Goal: Transaction & Acquisition: Purchase product/service

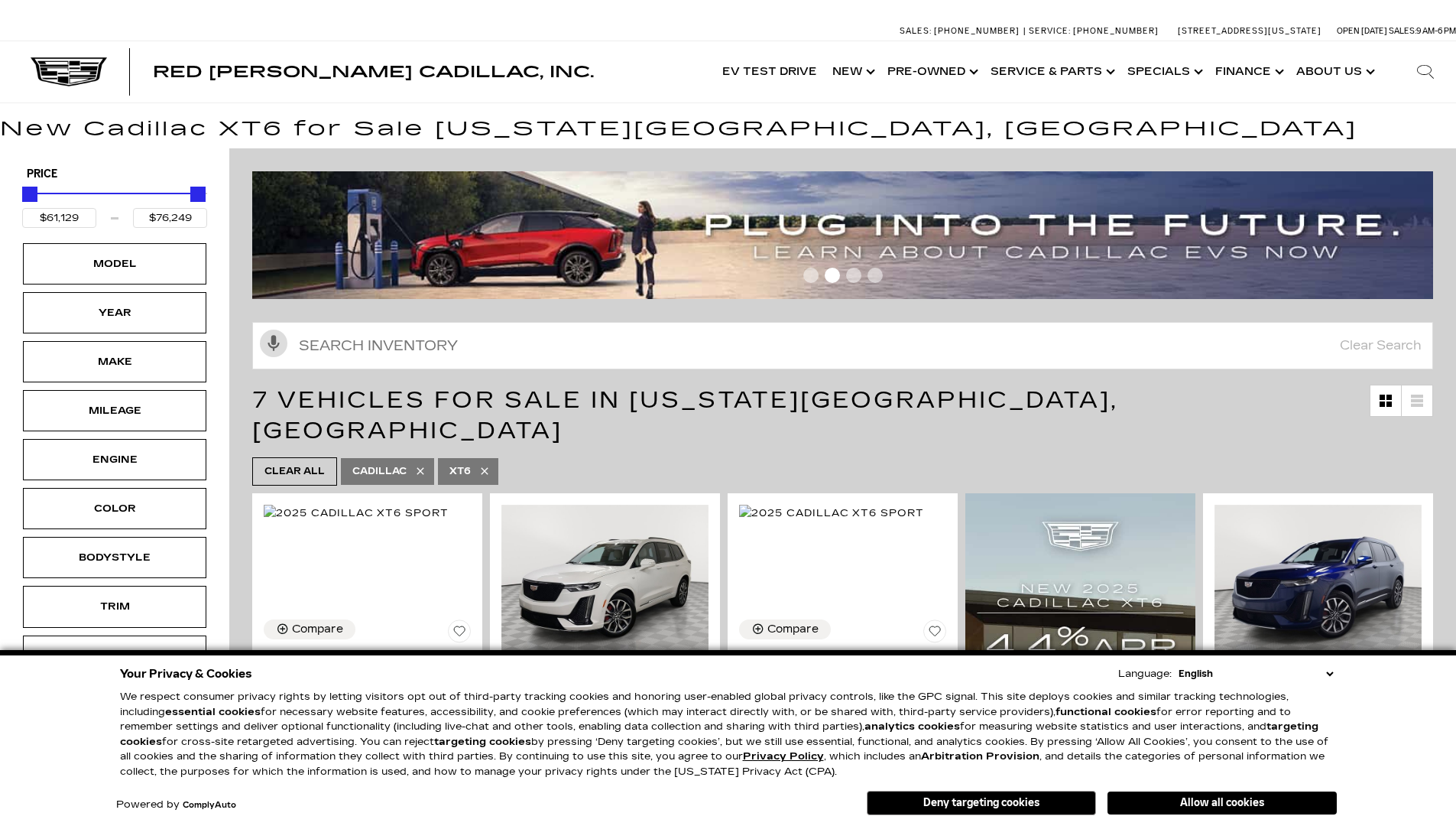
click at [876, 73] on link "Show New" at bounding box center [852, 72] width 55 height 61
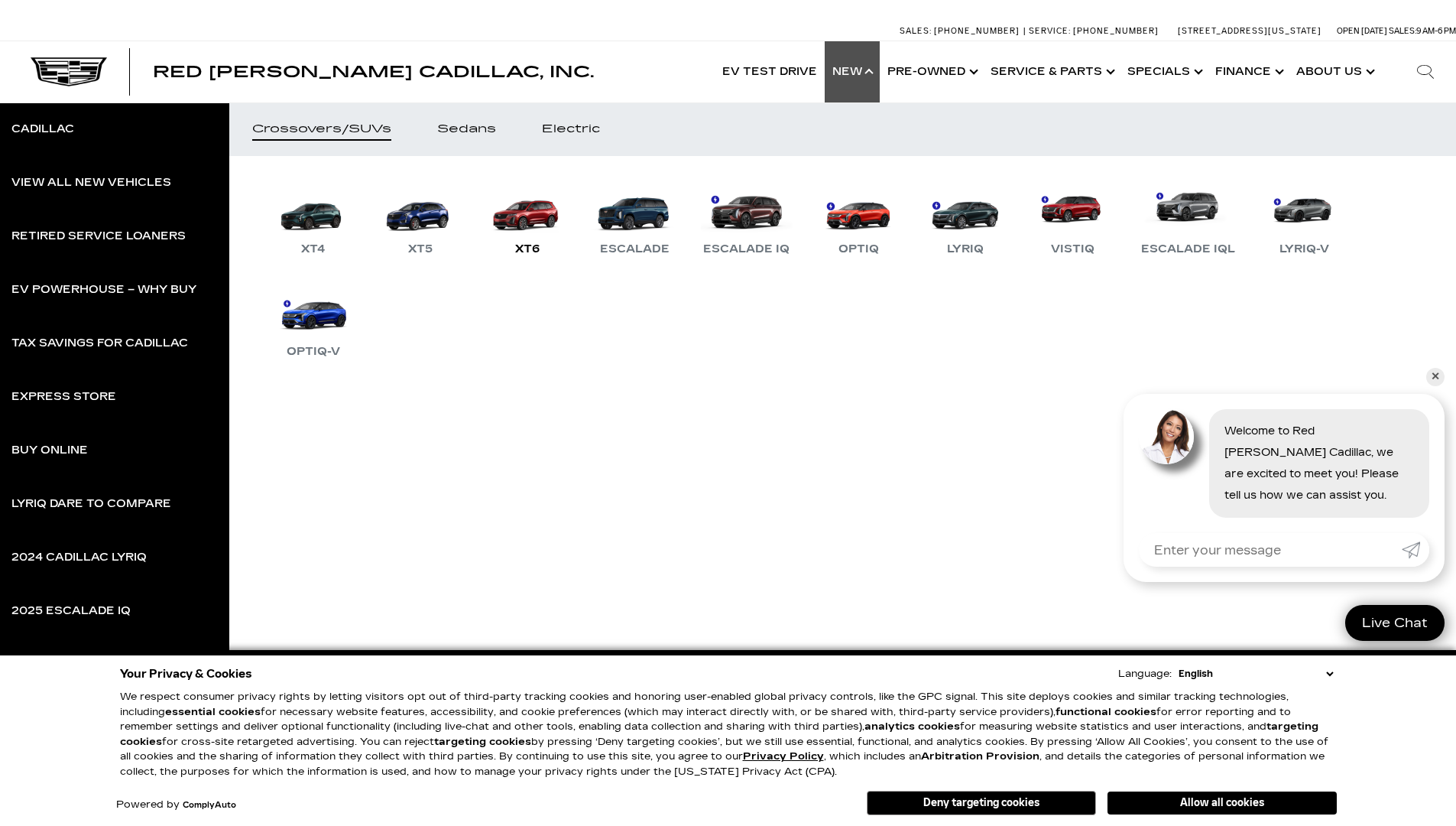
click at [527, 223] on link "XT6" at bounding box center [528, 219] width 92 height 79
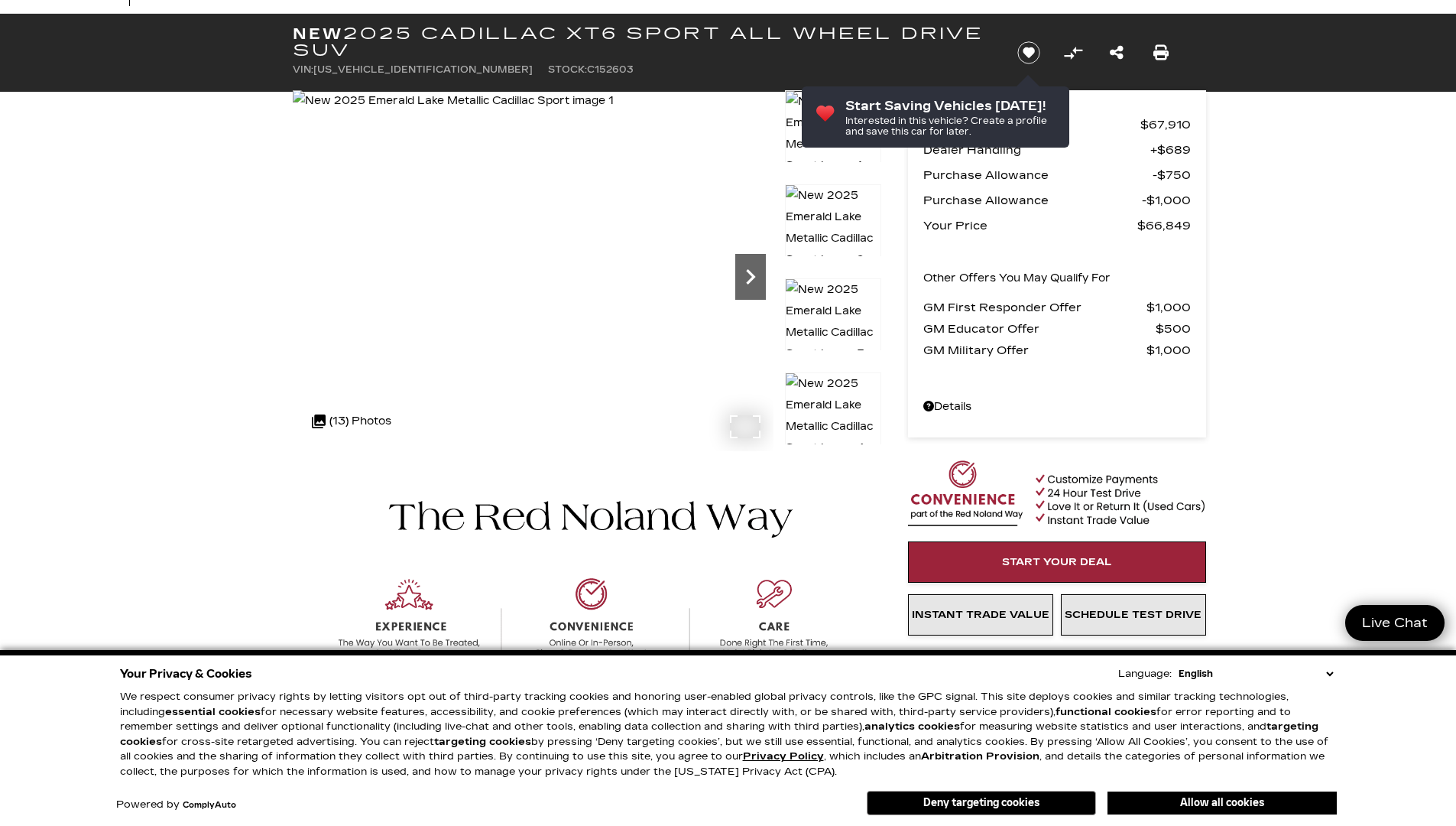
click at [757, 276] on icon "Next" at bounding box center [750, 276] width 30 height 30
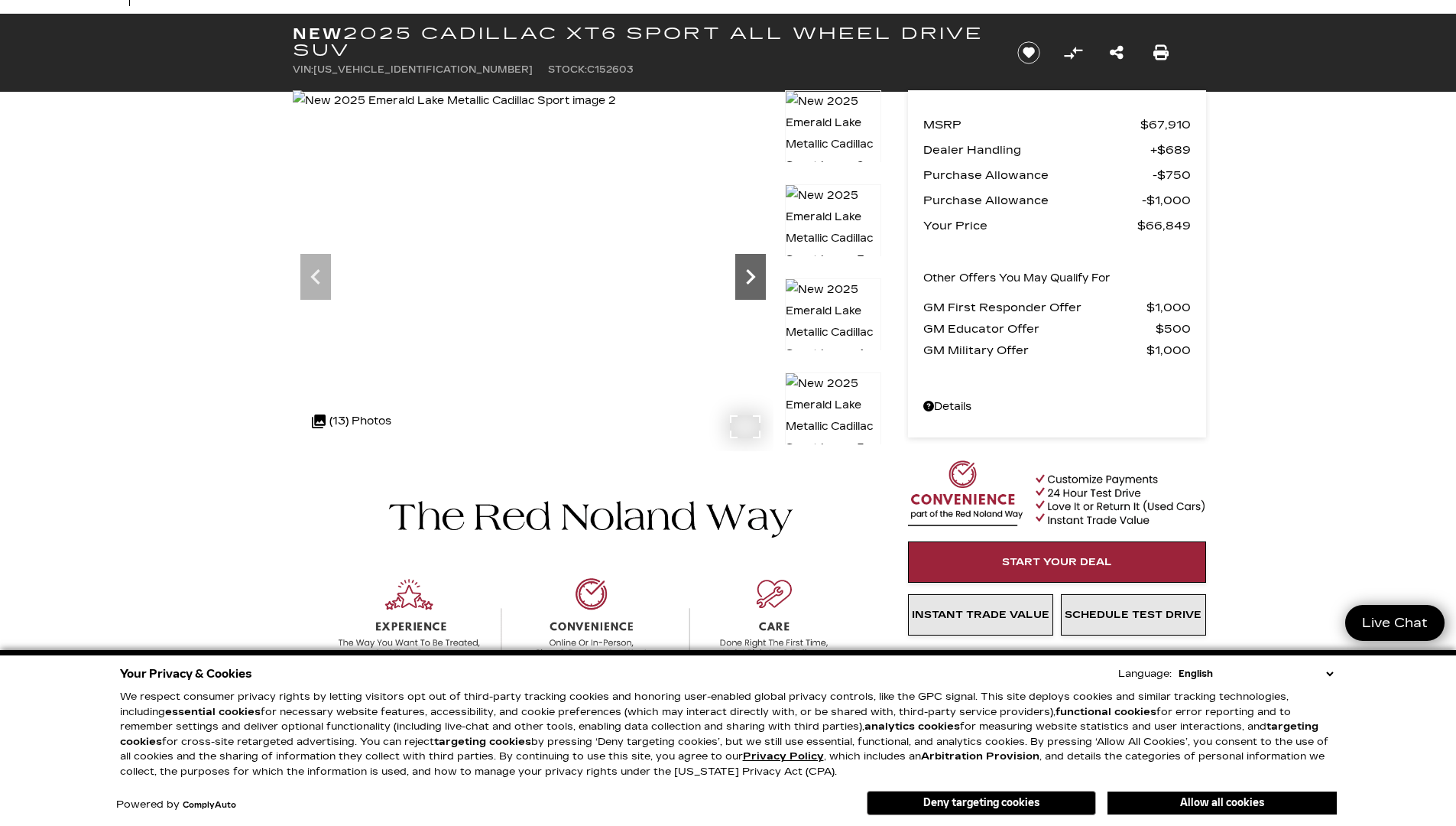
click at [757, 277] on icon "Next" at bounding box center [750, 276] width 30 height 30
click at [756, 278] on icon "Next" at bounding box center [750, 276] width 30 height 30
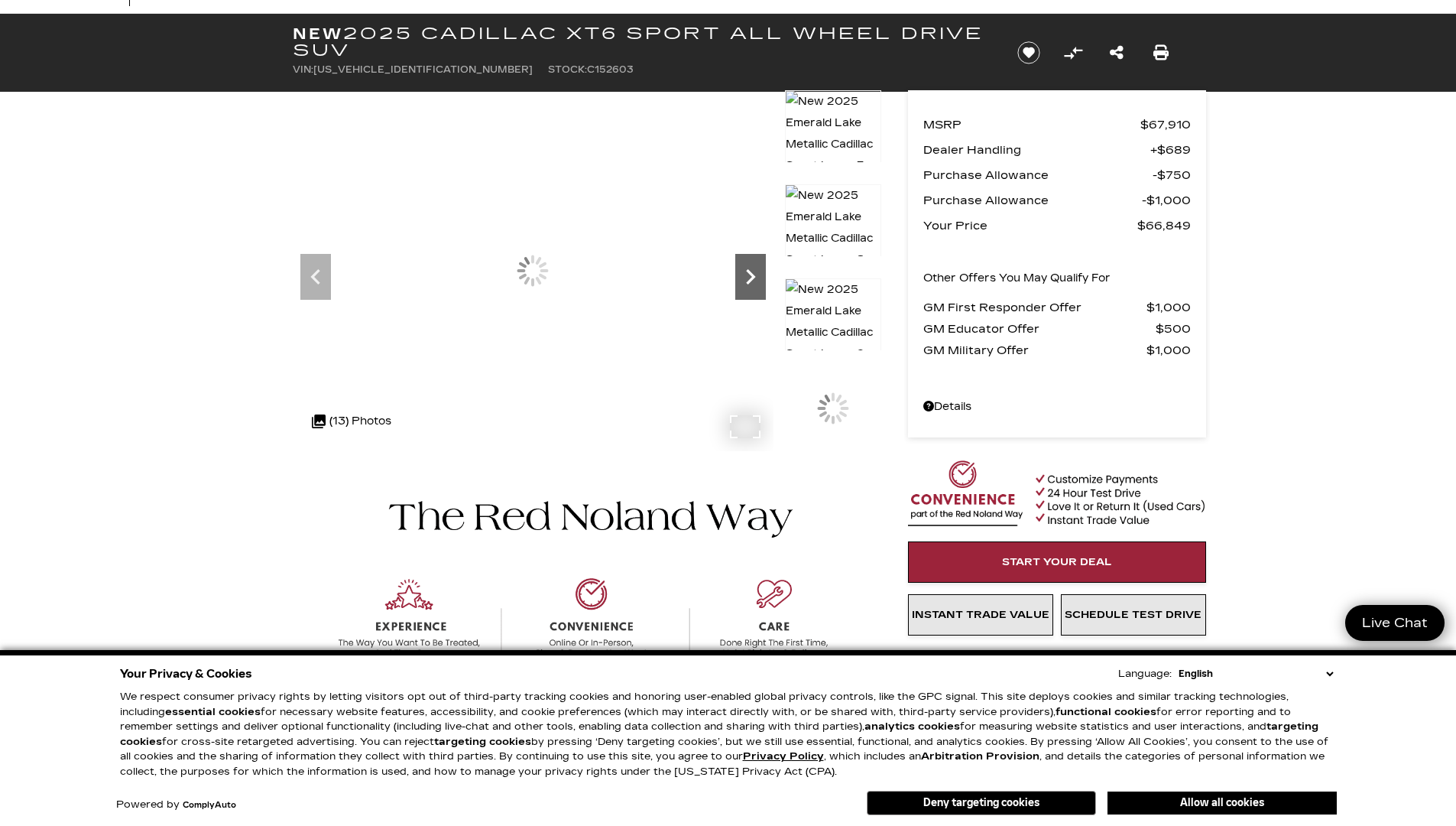
click at [756, 278] on icon "Next" at bounding box center [750, 276] width 30 height 30
click at [755, 278] on icon "Next" at bounding box center [750, 276] width 30 height 30
click at [754, 278] on icon "Next" at bounding box center [750, 276] width 30 height 30
click at [754, 278] on icon "Next" at bounding box center [750, 277] width 9 height 16
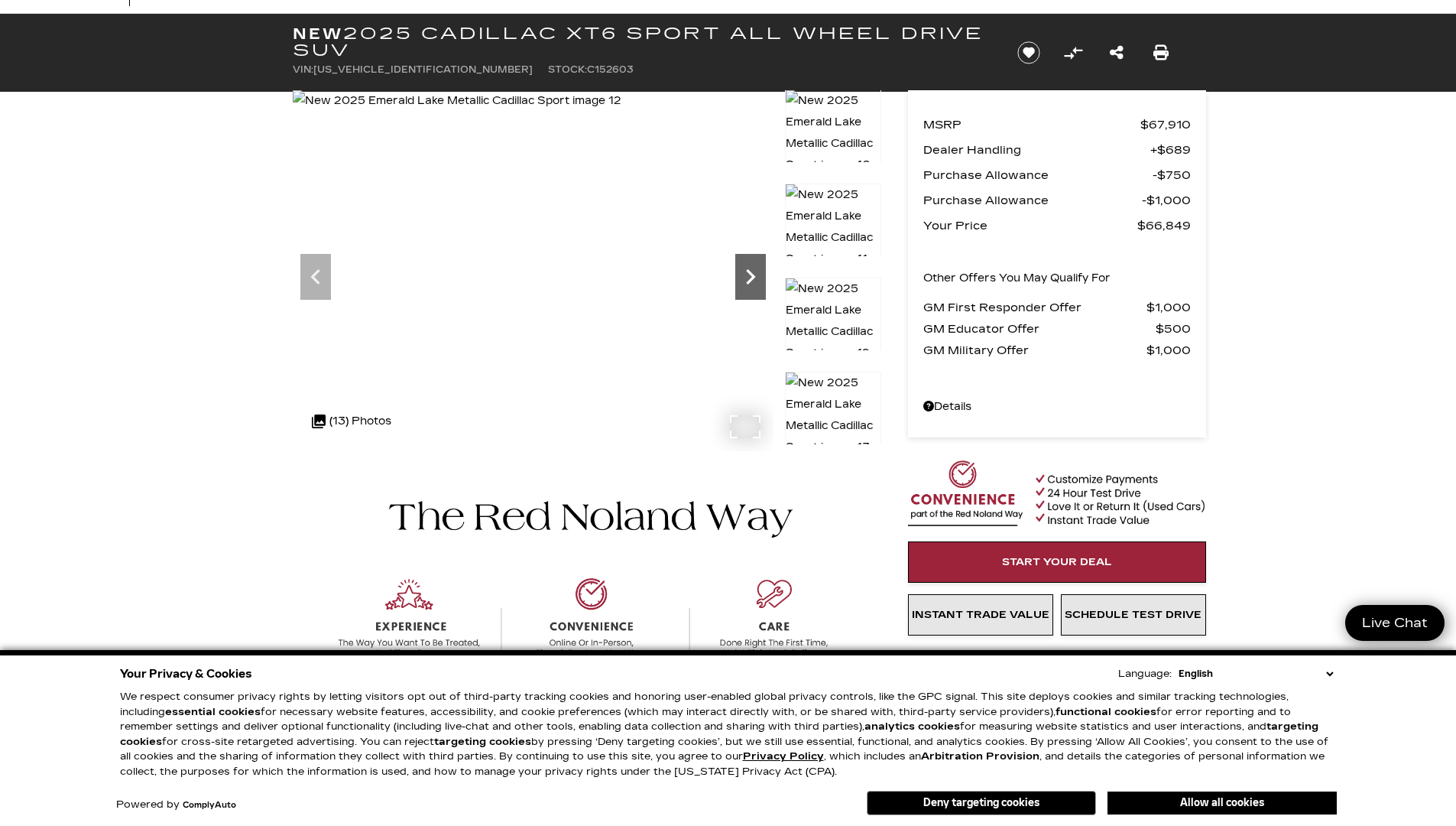
click at [753, 277] on icon "Next" at bounding box center [750, 277] width 9 height 16
click at [622, 111] on img at bounding box center [457, 100] width 329 height 22
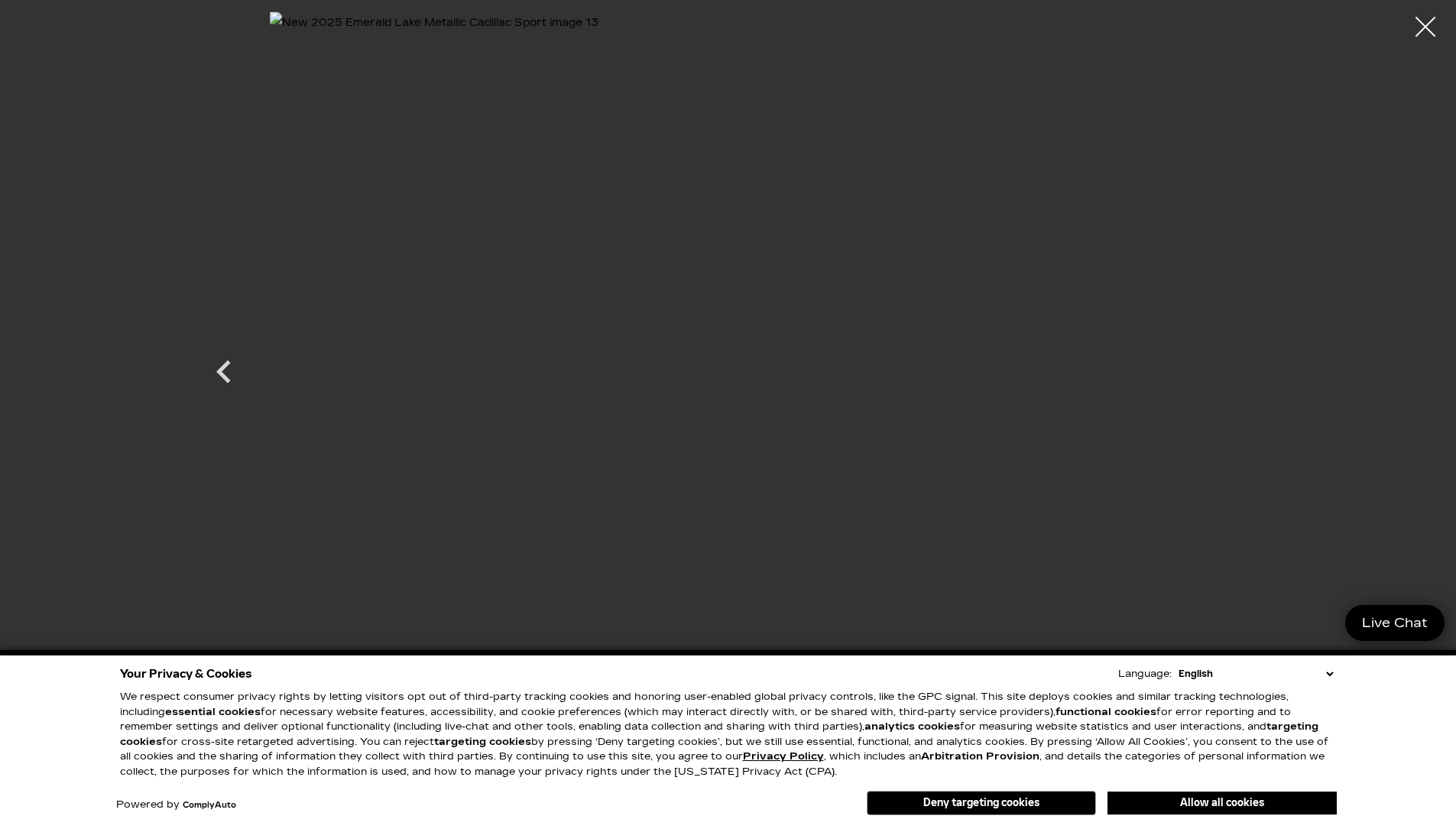
click at [1424, 31] on div at bounding box center [1426, 27] width 41 height 41
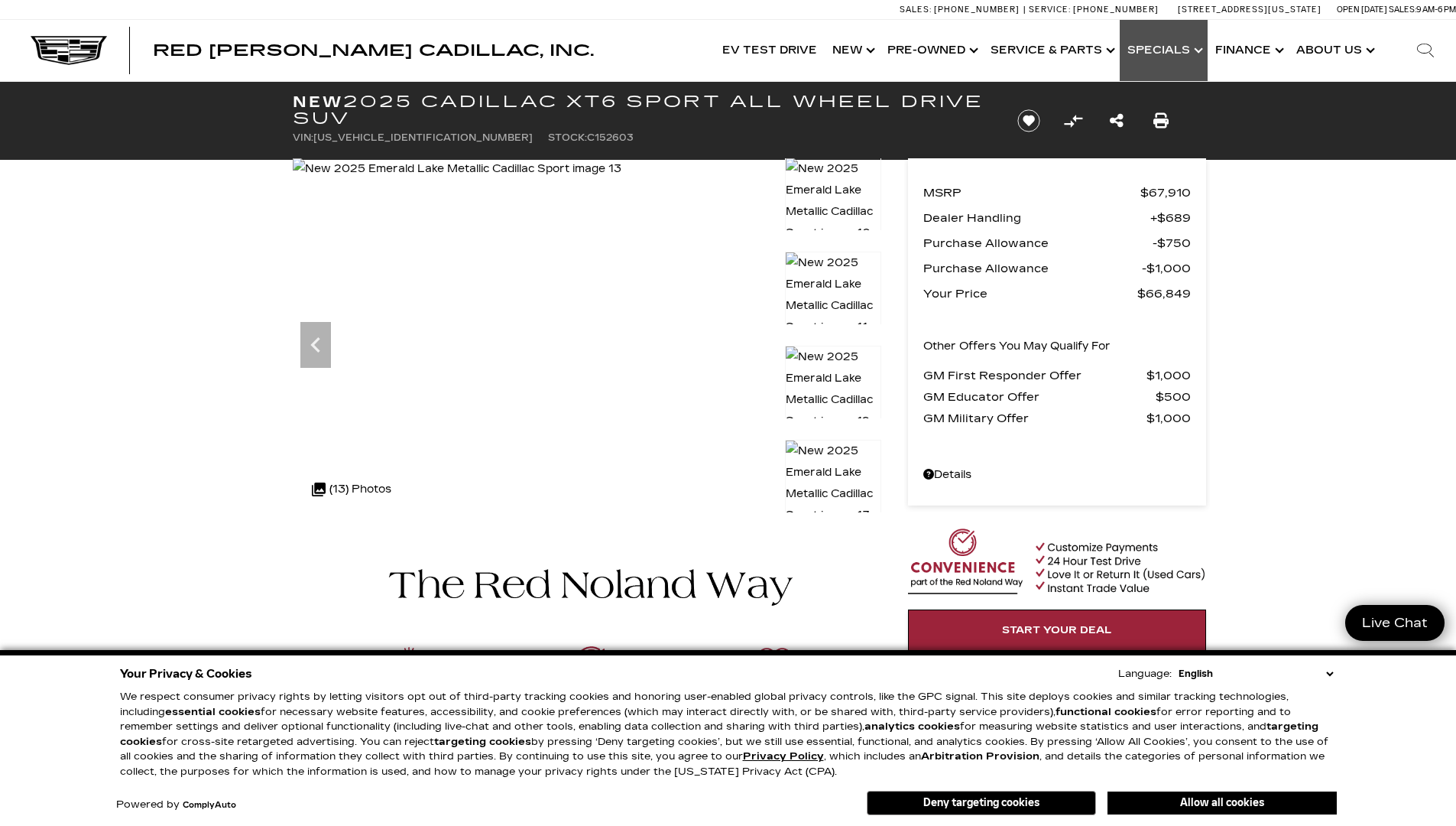
click at [1174, 54] on link "Show Specials" at bounding box center [1164, 50] width 88 height 61
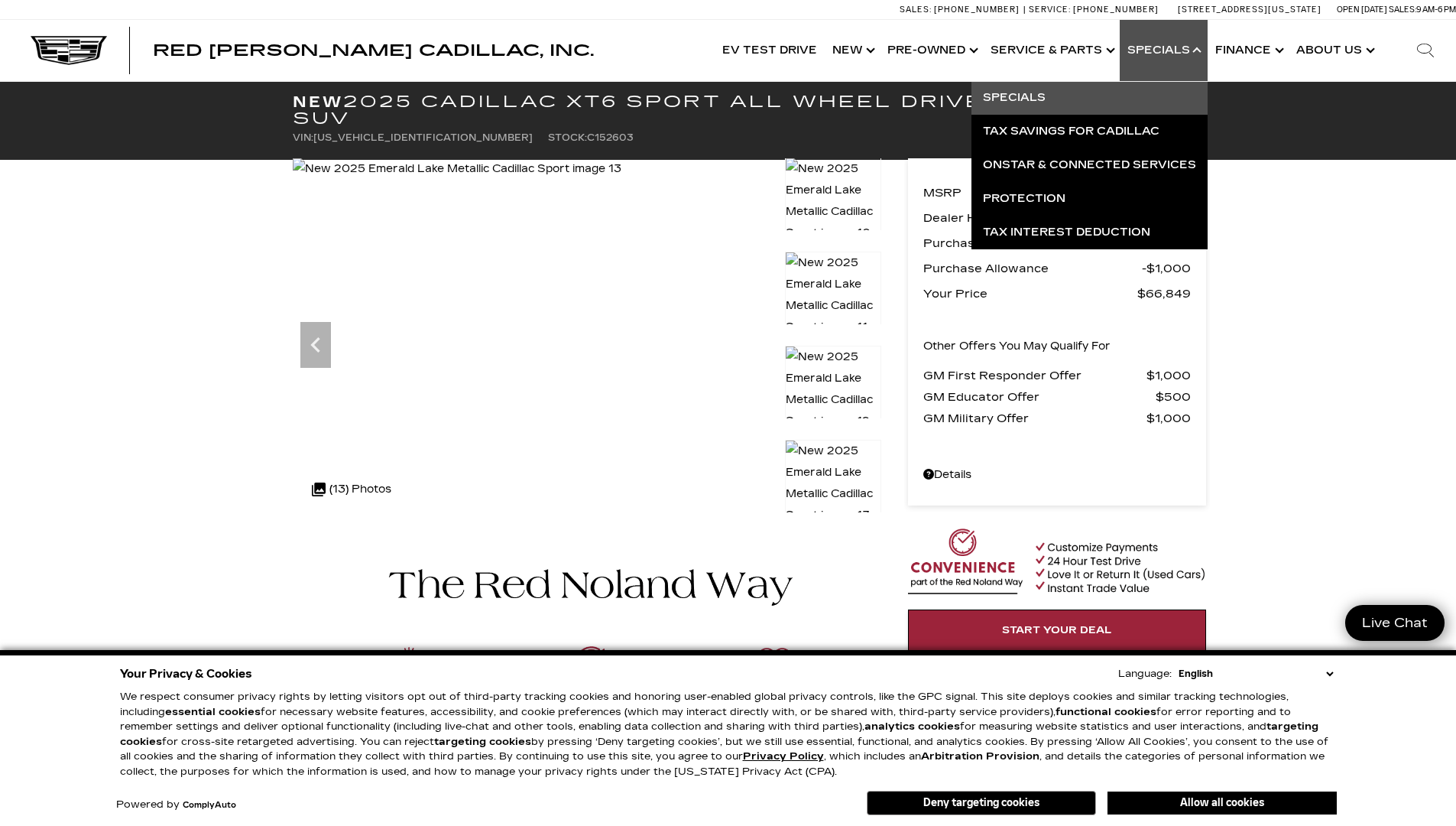
click at [1029, 92] on link "Specials" at bounding box center [1090, 98] width 237 height 34
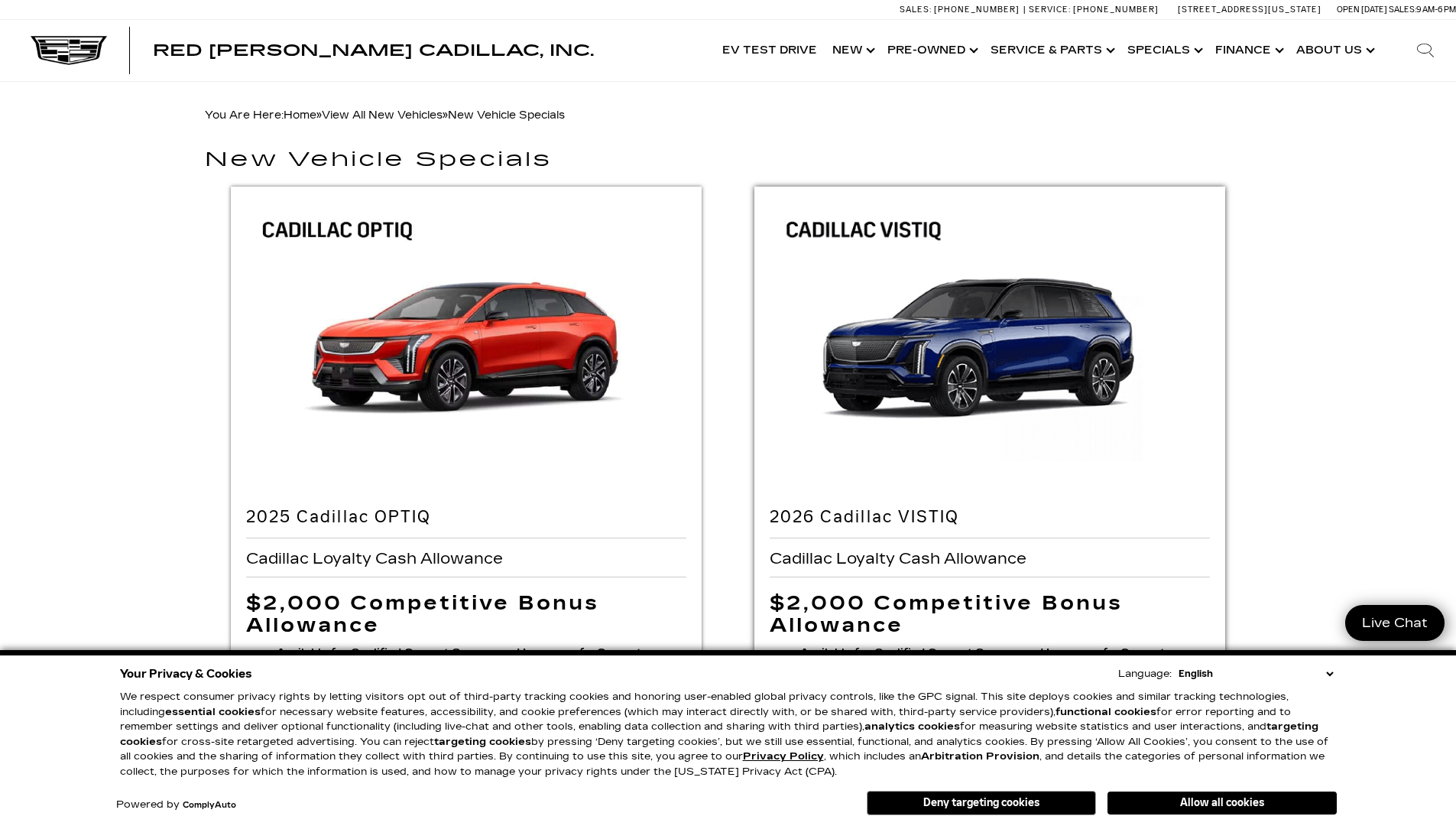
click at [1066, 344] on img at bounding box center [991, 344] width 472 height 315
